Goal: Information Seeking & Learning: Learn about a topic

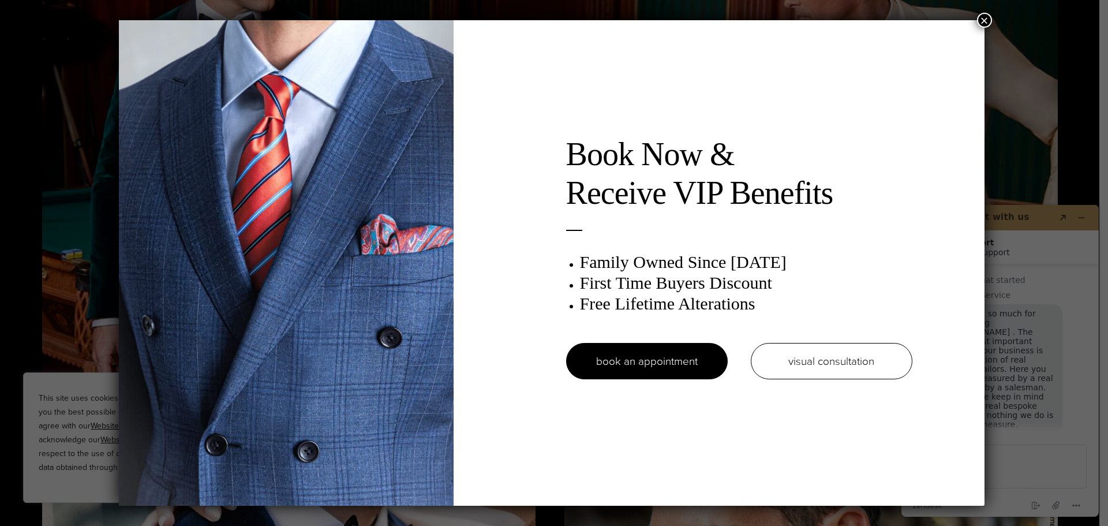
click at [992, 20] on button "×" at bounding box center [984, 20] width 15 height 15
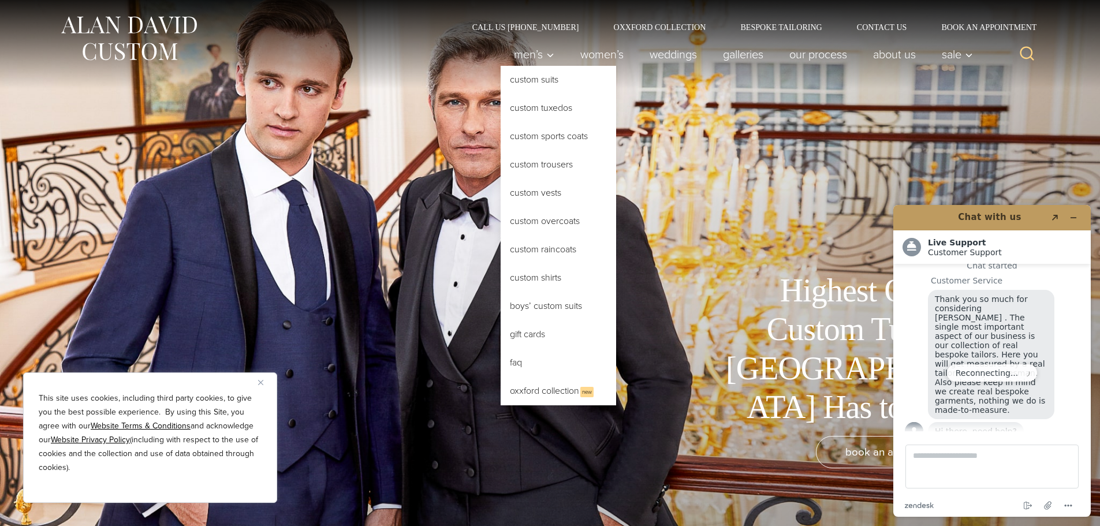
click at [541, 110] on link "Custom Tuxedos" at bounding box center [557, 108] width 115 height 28
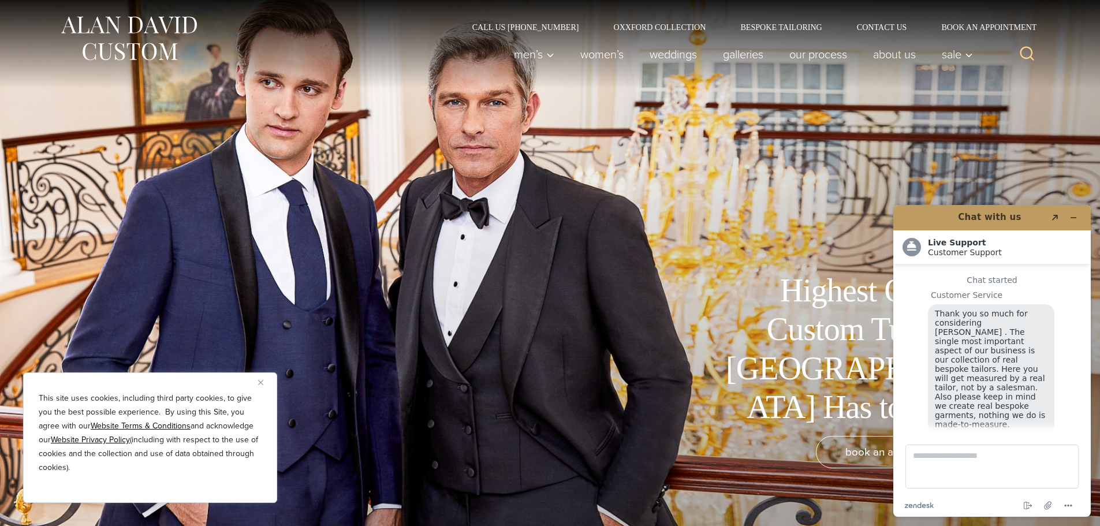
scroll to position [14, 0]
click at [1068, 218] on button "Minimize widget" at bounding box center [1073, 218] width 18 height 16
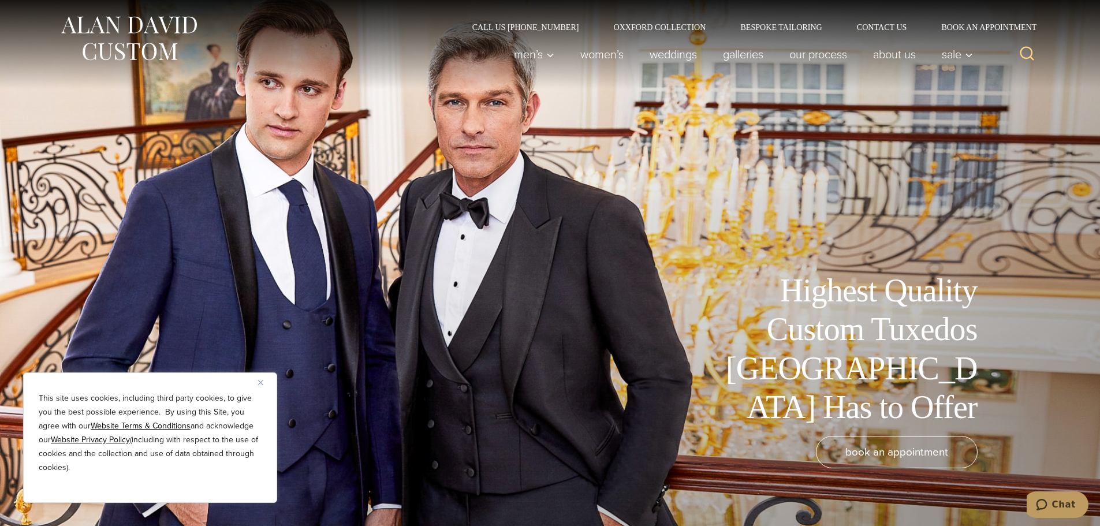
click at [256, 380] on div "This site uses cookies, including third party cookies, to give you the best pos…" at bounding box center [150, 437] width 254 height 130
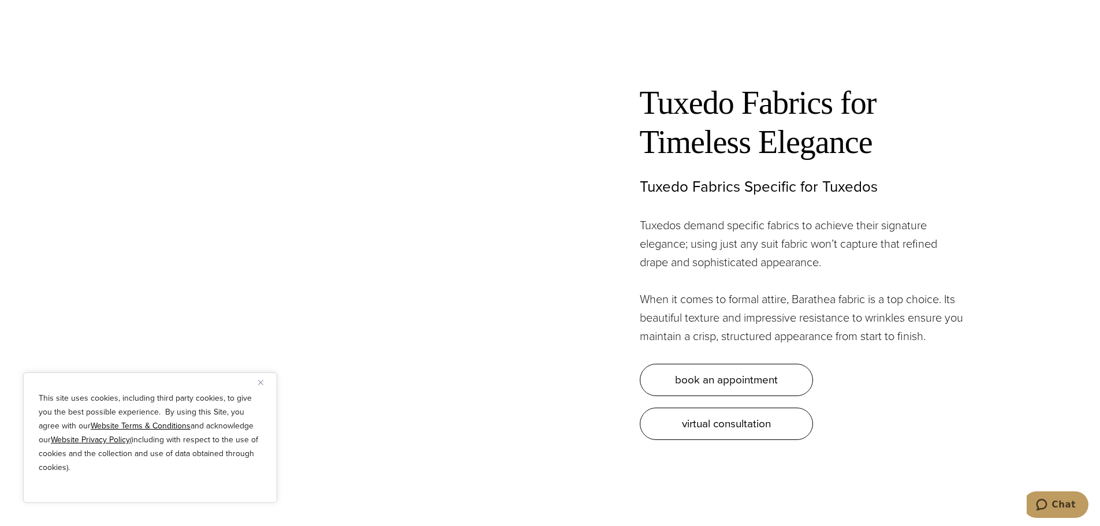
scroll to position [3868, 0]
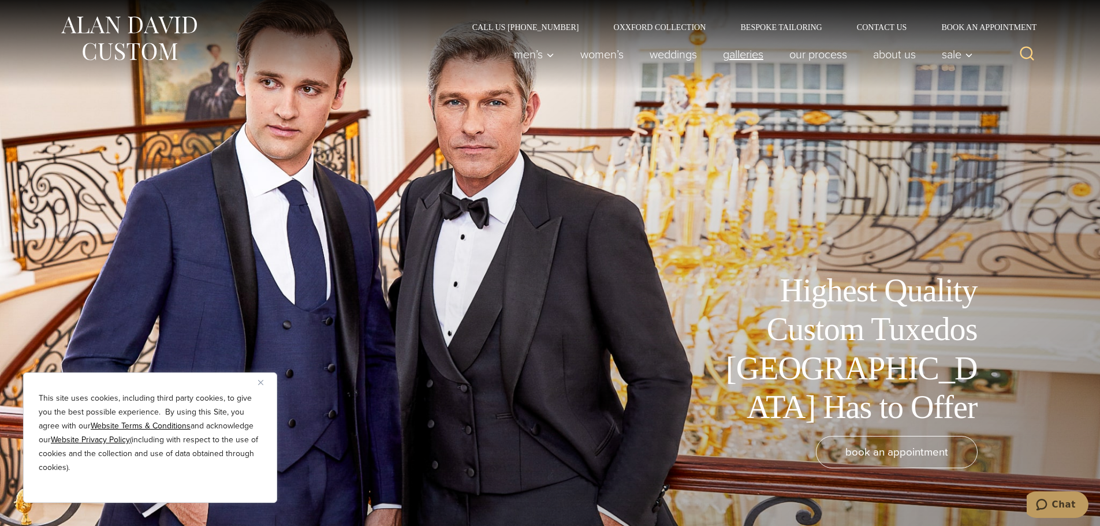
click at [729, 53] on link "Galleries" at bounding box center [742, 54] width 66 height 23
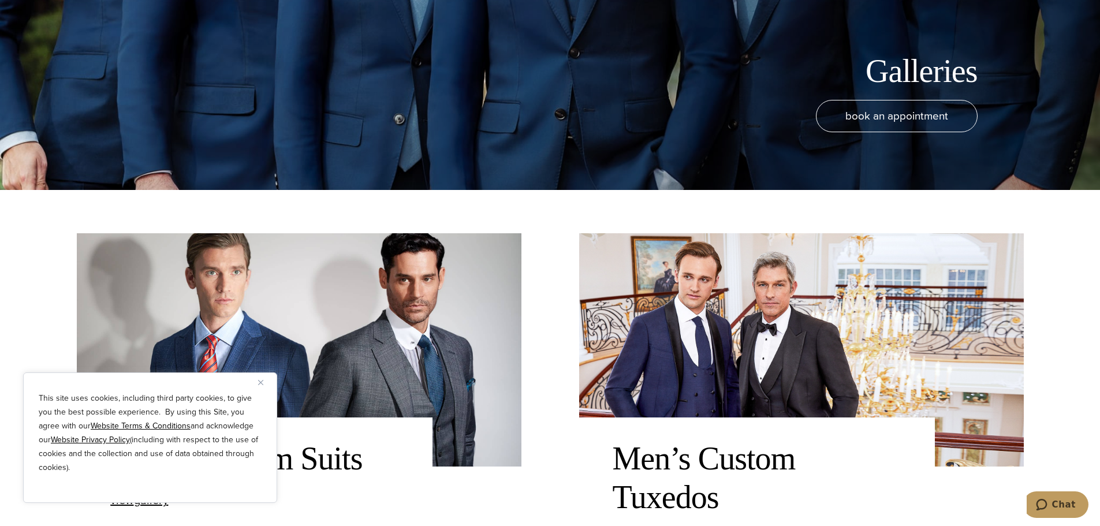
scroll to position [462, 0]
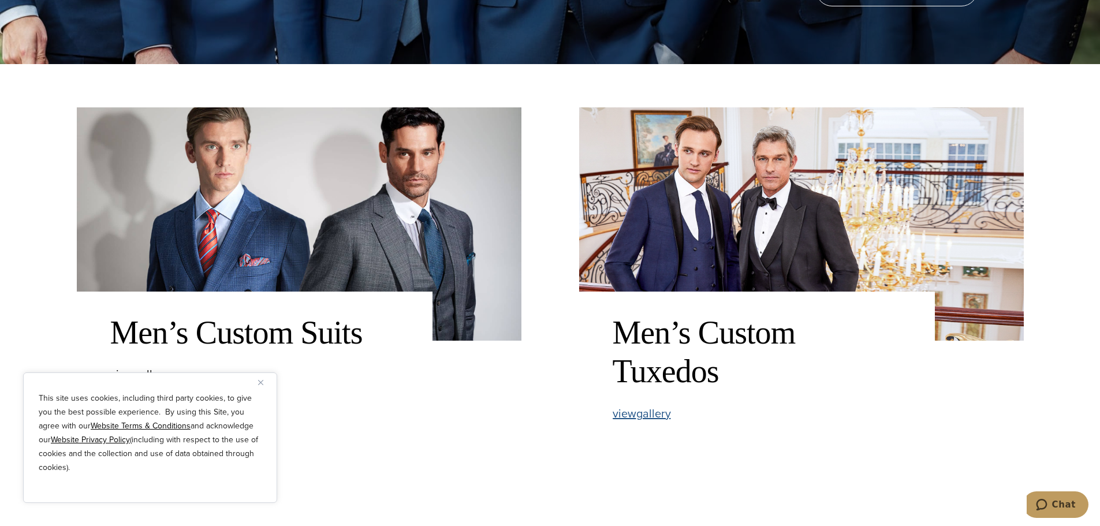
click at [653, 414] on span "view Men’s Custom Tuxedos gallery" at bounding box center [641, 413] width 58 height 17
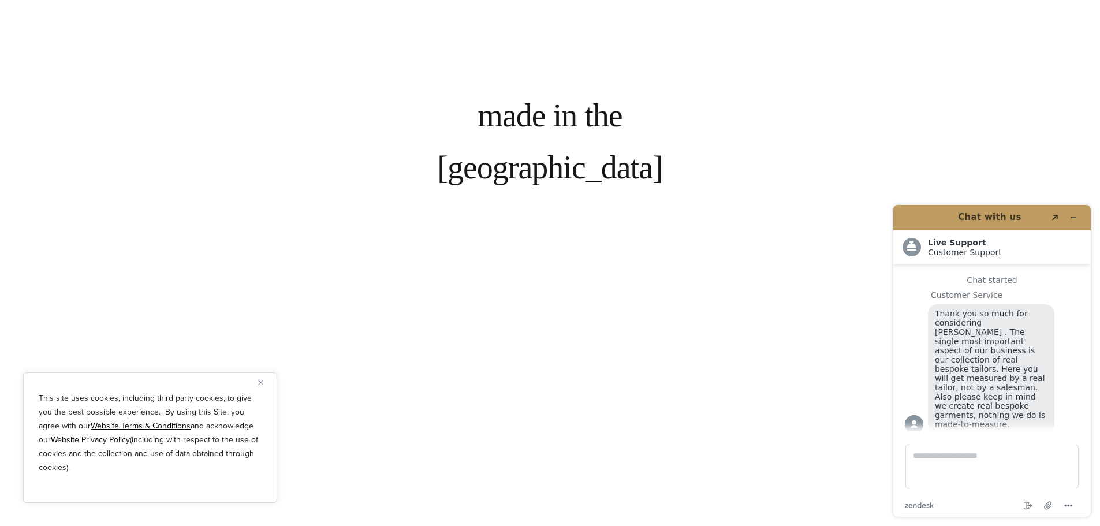
scroll to position [4560, 0]
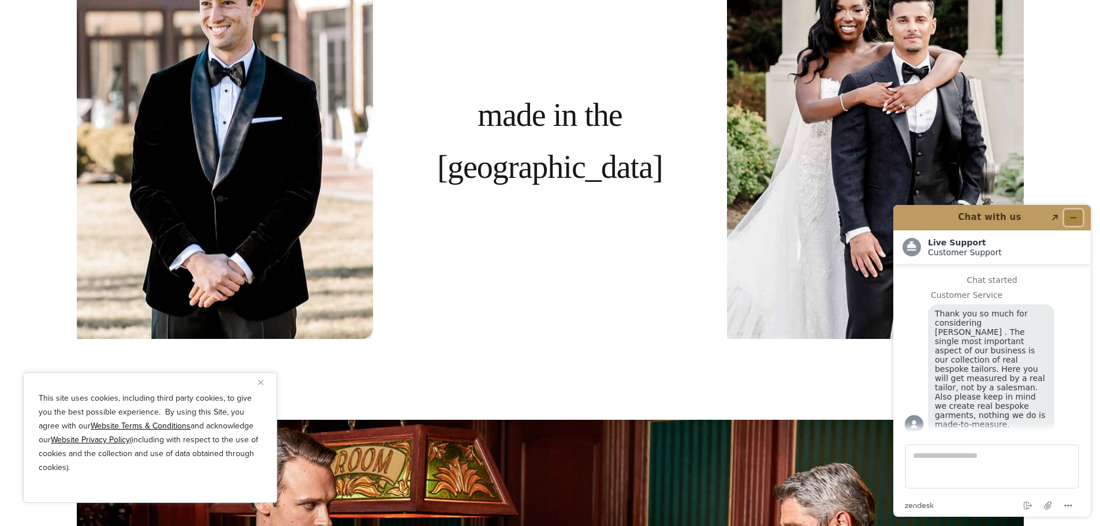
click at [1070, 220] on icon "Minimize widget" at bounding box center [1073, 218] width 8 height 8
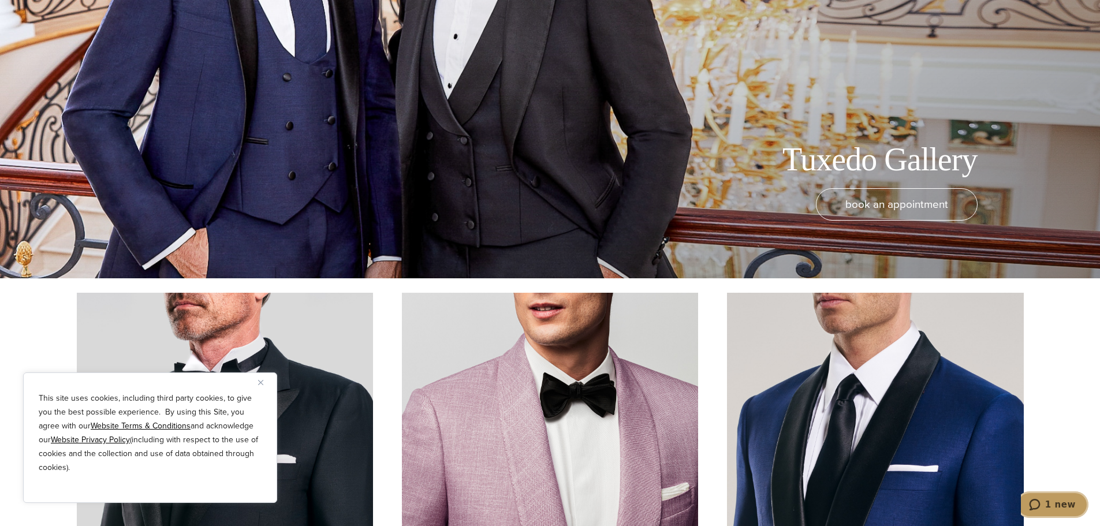
scroll to position [0, 0]
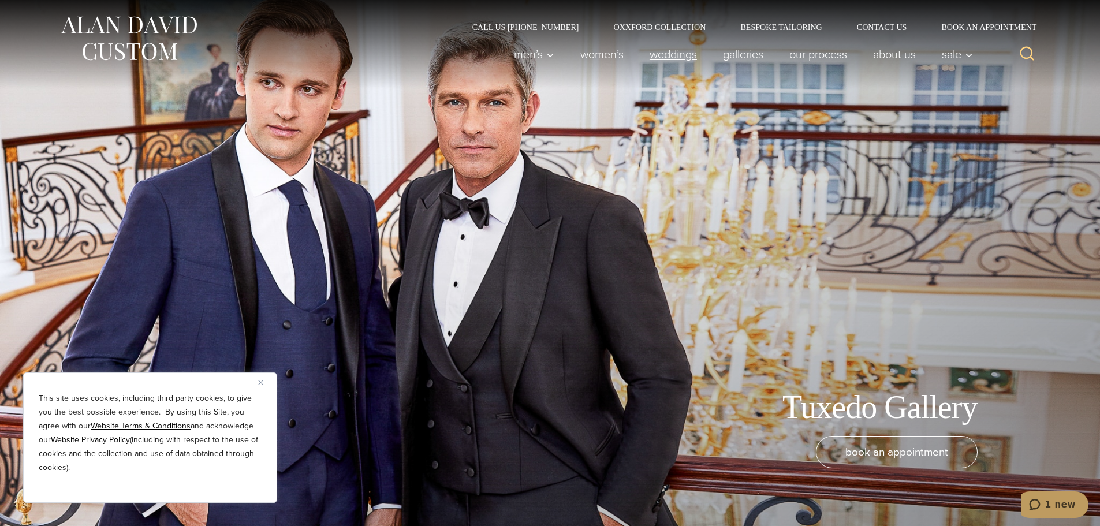
click at [681, 61] on link "weddings" at bounding box center [672, 54] width 73 height 23
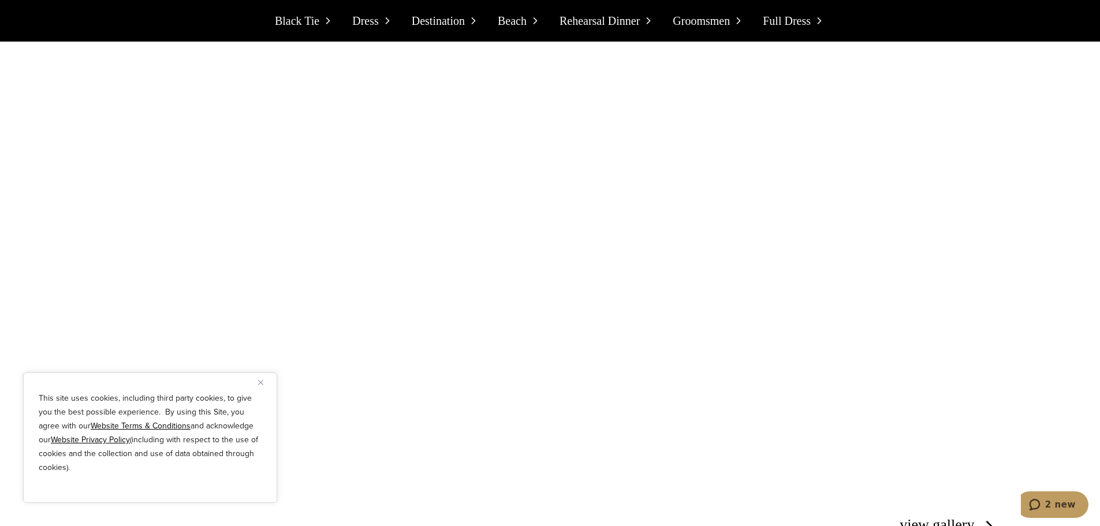
scroll to position [4734, 0]
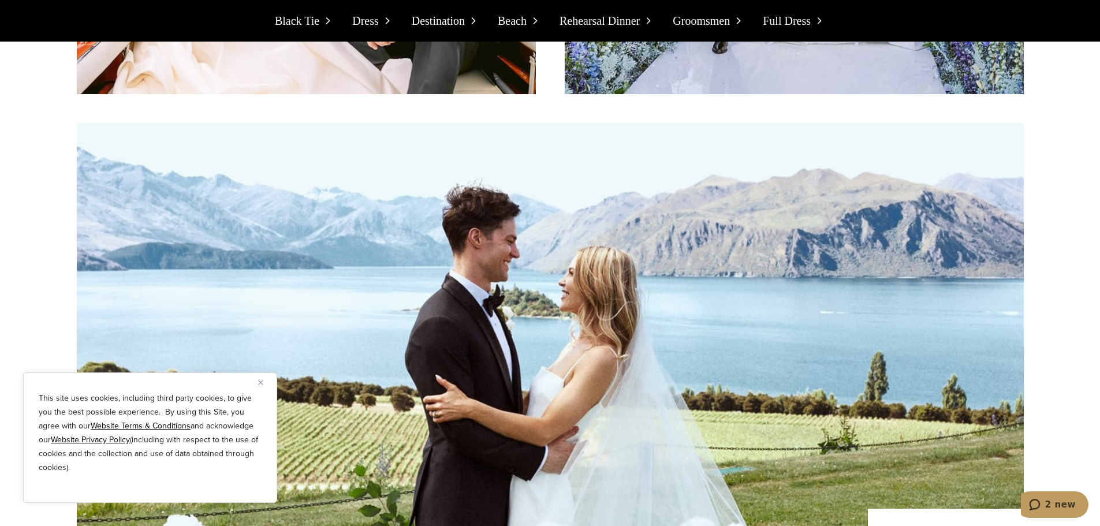
click at [322, 22] on p "Black Tie" at bounding box center [304, 21] width 59 height 18
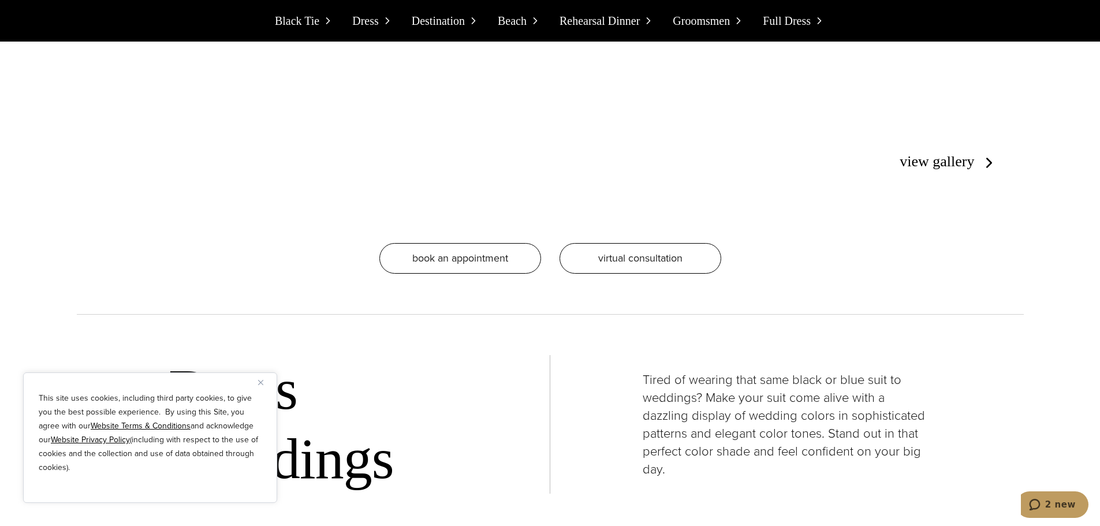
scroll to position [2682, 0]
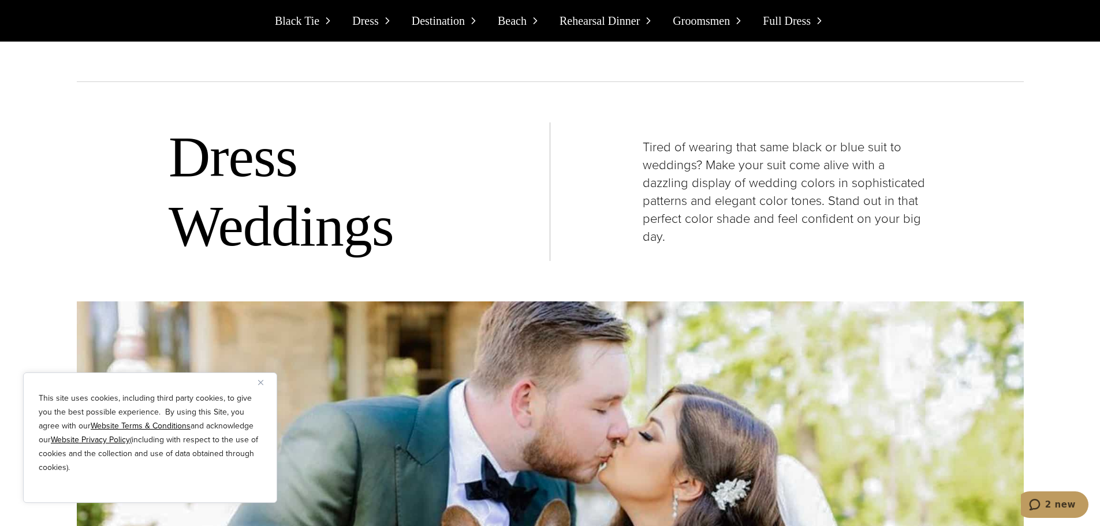
scroll to position [4734, 0]
